Goal: Transaction & Acquisition: Obtain resource

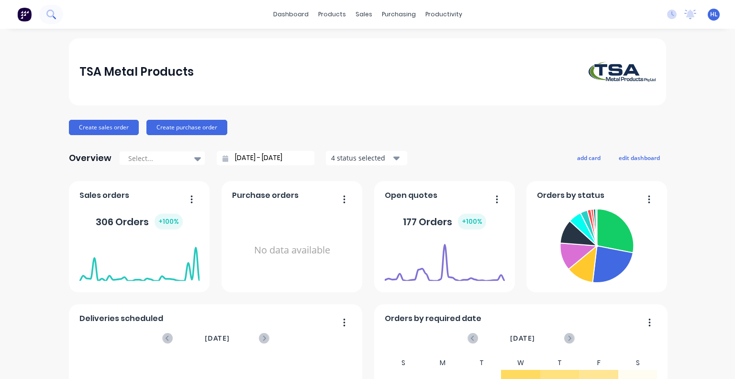
click at [50, 10] on icon at bounding box center [50, 14] width 8 height 8
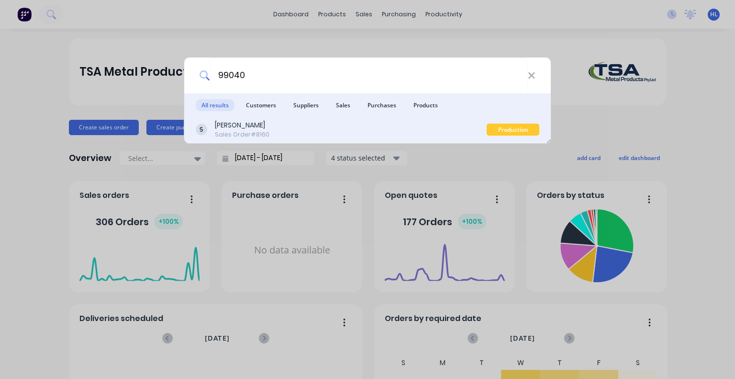
type input "99040"
click at [313, 129] on div "[PERSON_NAME] Sales Order #8160" at bounding box center [341, 129] width 291 height 19
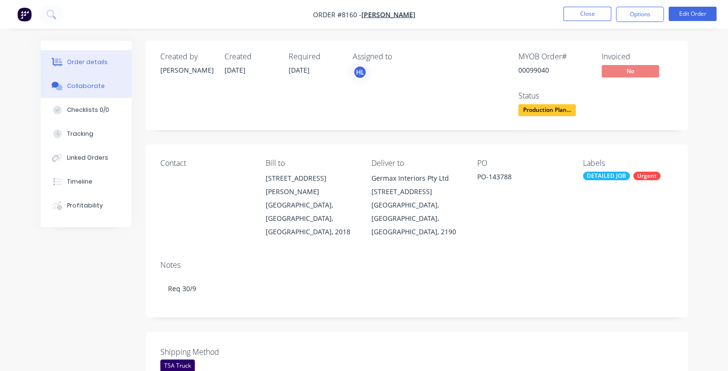
click at [90, 91] on button "Collaborate" at bounding box center [86, 86] width 91 height 24
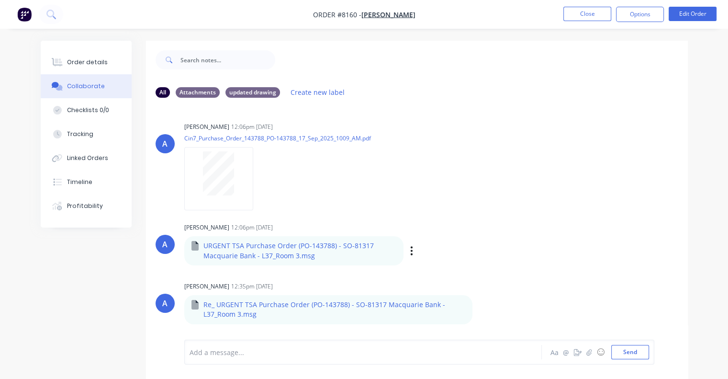
scroll to position [92, 0]
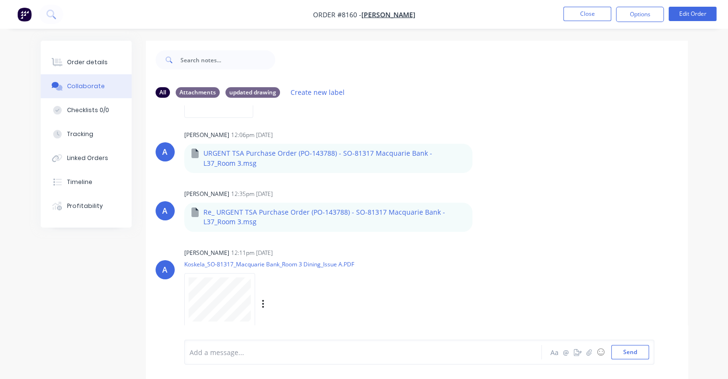
click at [259, 303] on div "Labels Download" at bounding box center [313, 304] width 108 height 14
click at [262, 303] on icon "button" at bounding box center [263, 304] width 3 height 11
click at [329, 329] on button "Download" at bounding box center [326, 327] width 108 height 22
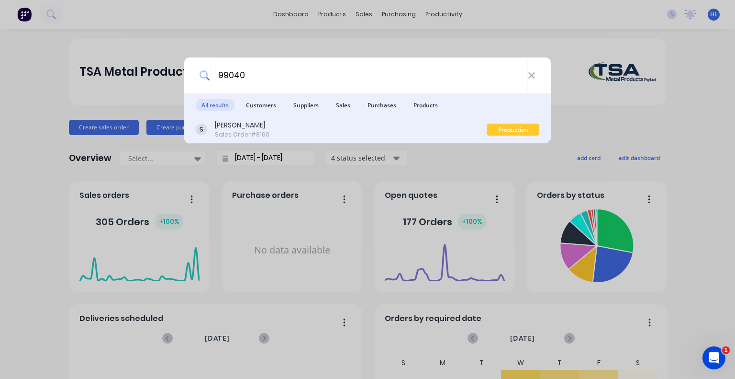
type input "99040"
click at [253, 131] on div "Sales Order #8160" at bounding box center [242, 134] width 55 height 9
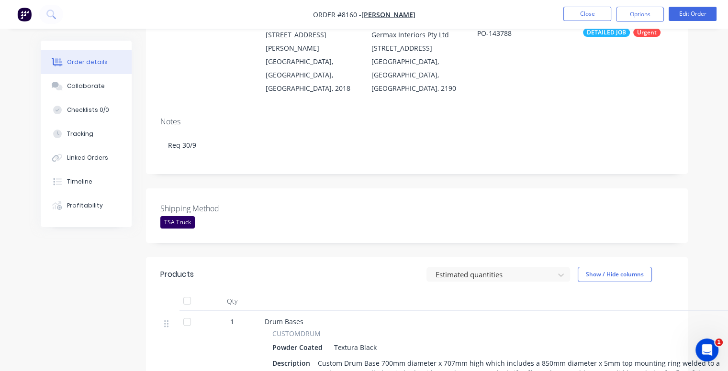
scroll to position [191, 0]
